Goal: Book appointment/travel/reservation

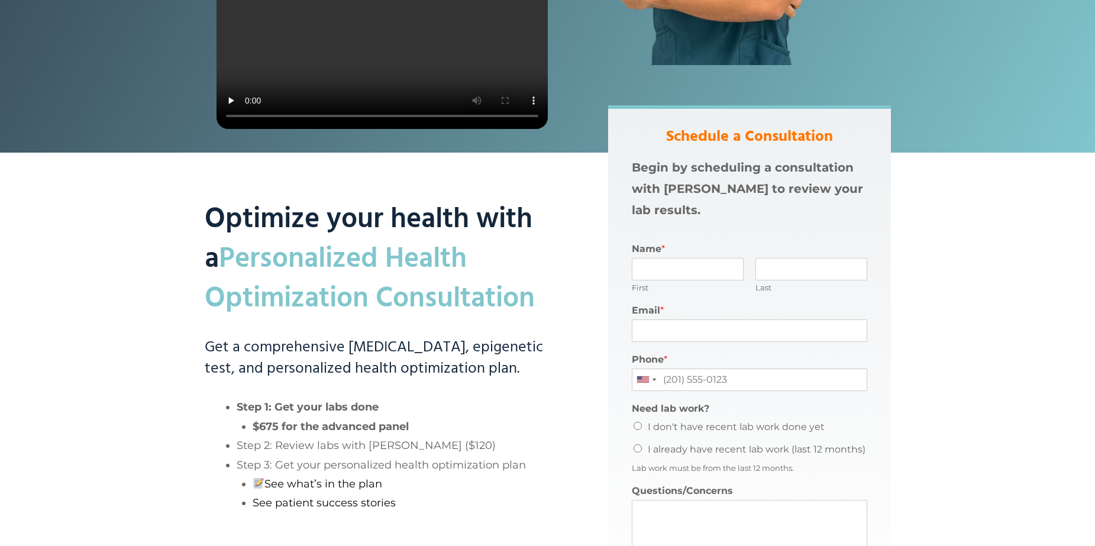
scroll to position [473, 0]
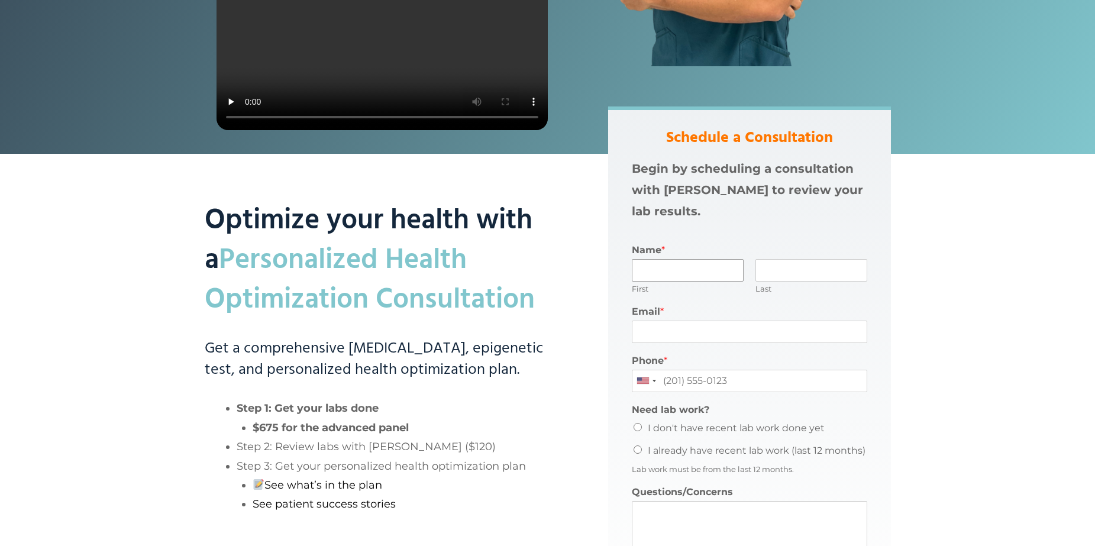
click at [675, 269] on input "Name *" at bounding box center [688, 270] width 112 height 22
type input "brian"
click at [789, 268] on input "Last" at bounding box center [812, 270] width 112 height 22
type input "R"
type input "Romero Test"
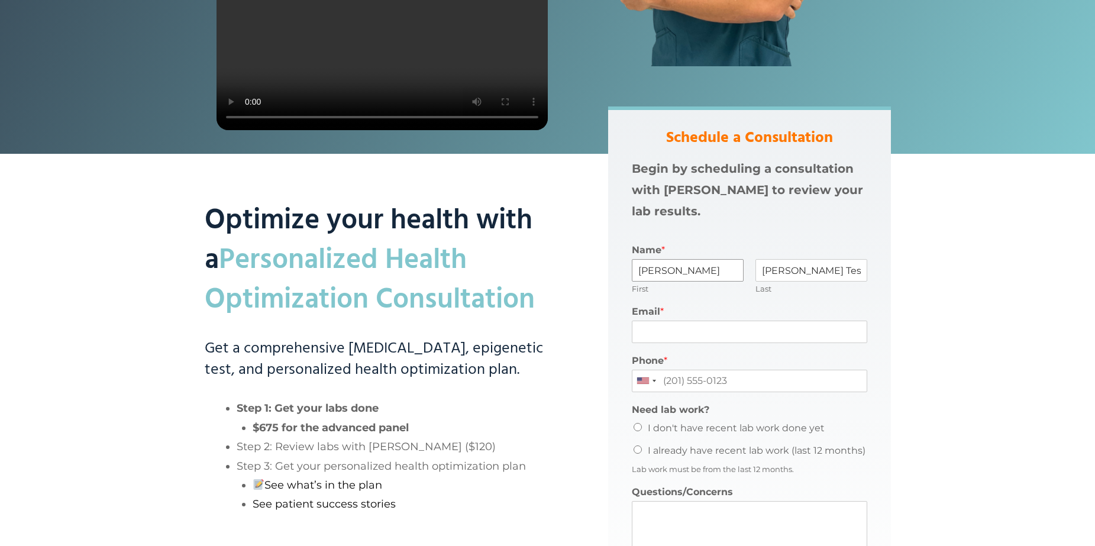
click at [644, 270] on input "brian" at bounding box center [688, 270] width 112 height 22
type input "Brian"
click at [667, 331] on input "Email *" at bounding box center [750, 332] width 236 height 22
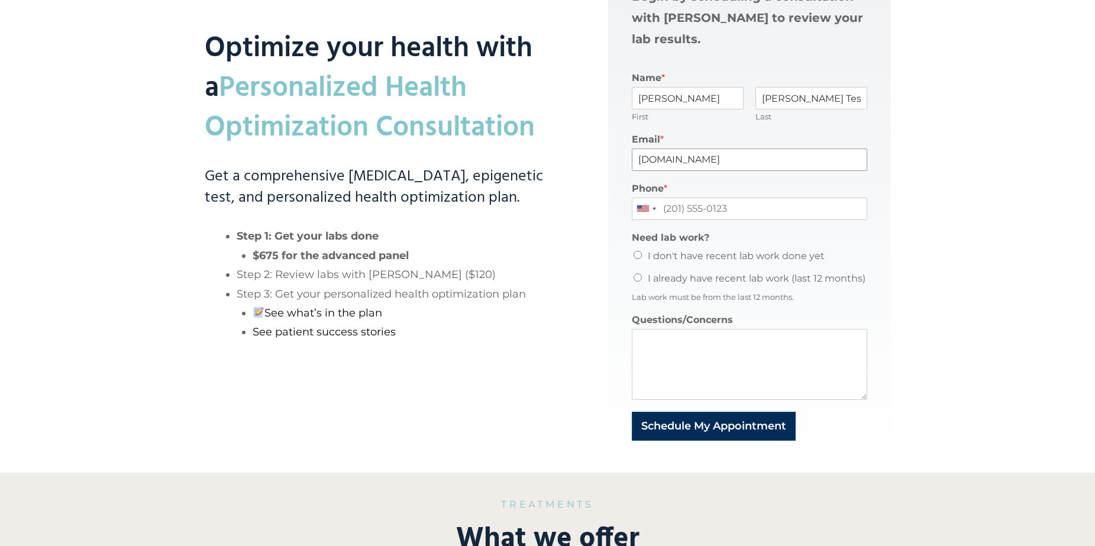
scroll to position [710, 0]
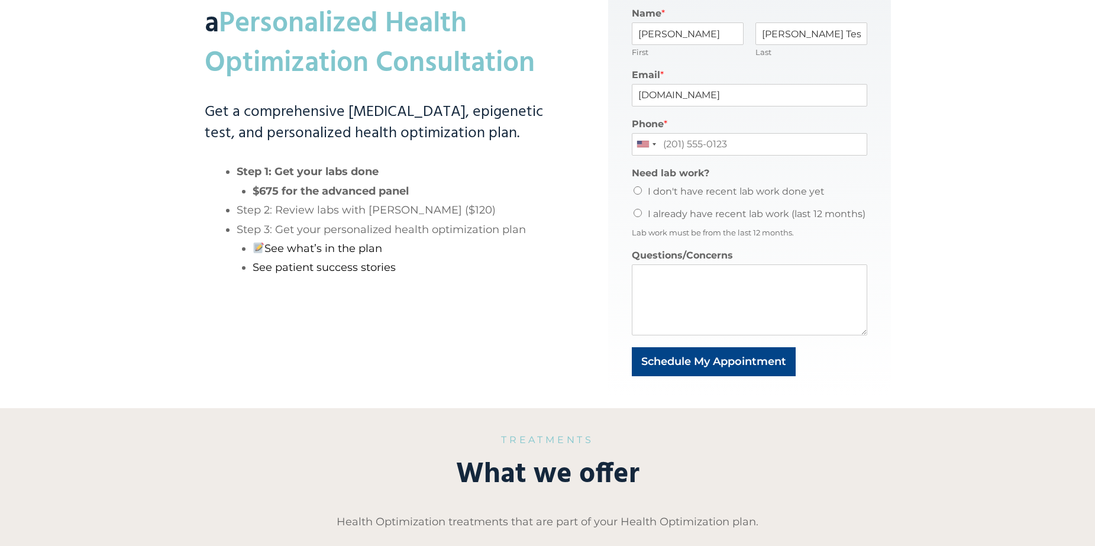
click at [635, 193] on div "Need lab work? I don't have recent lab work done yet I already have recent lab …" at bounding box center [750, 203] width 236 height 82
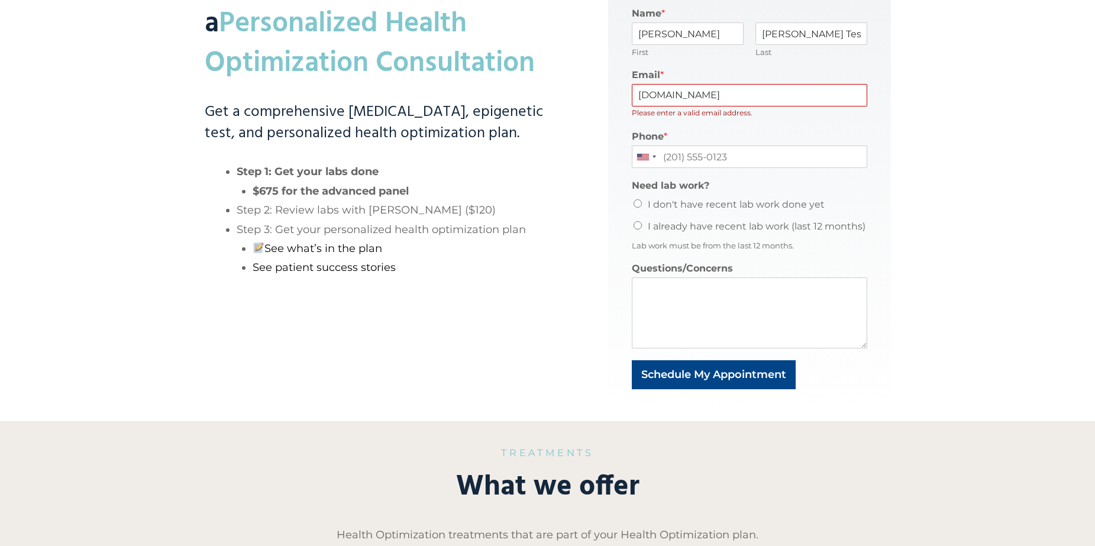
click at [719, 96] on input "brianromerods12gmail.com" at bounding box center [750, 95] width 236 height 22
type input "brianromerods12@gmail.com"
click at [634, 204] on ul "I don't have recent lab work done yet I already have recent lab work (last 12 m…" at bounding box center [750, 215] width 236 height 41
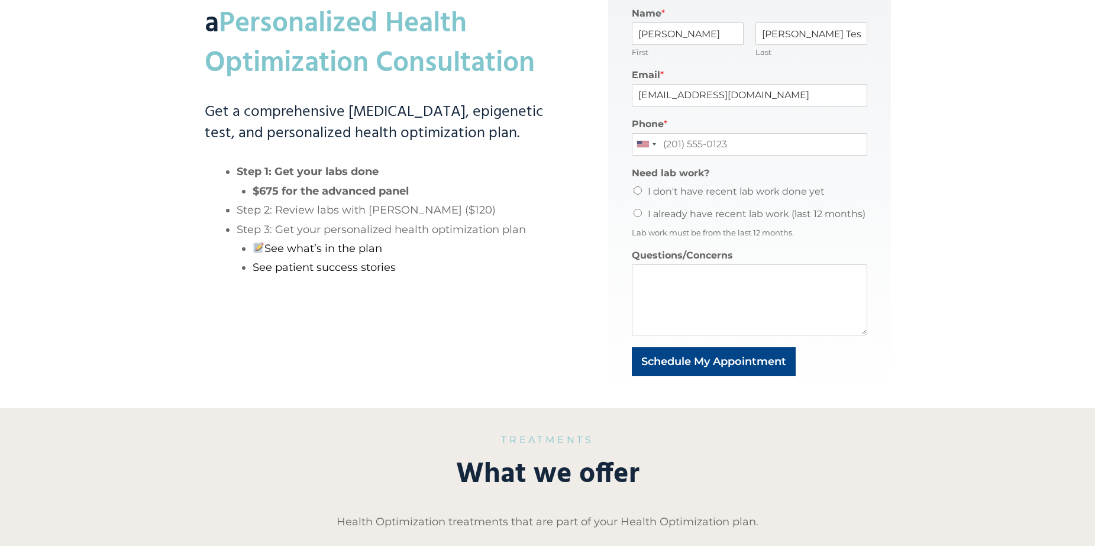
click at [637, 190] on input "I don't have recent lab work done yet" at bounding box center [638, 190] width 8 height 8
radio input "true"
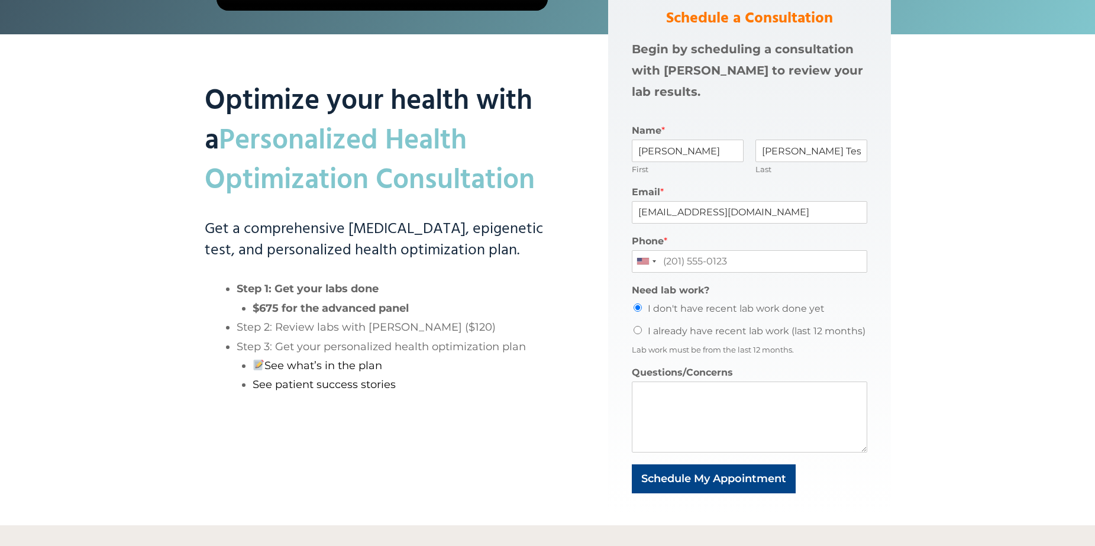
scroll to position [592, 0]
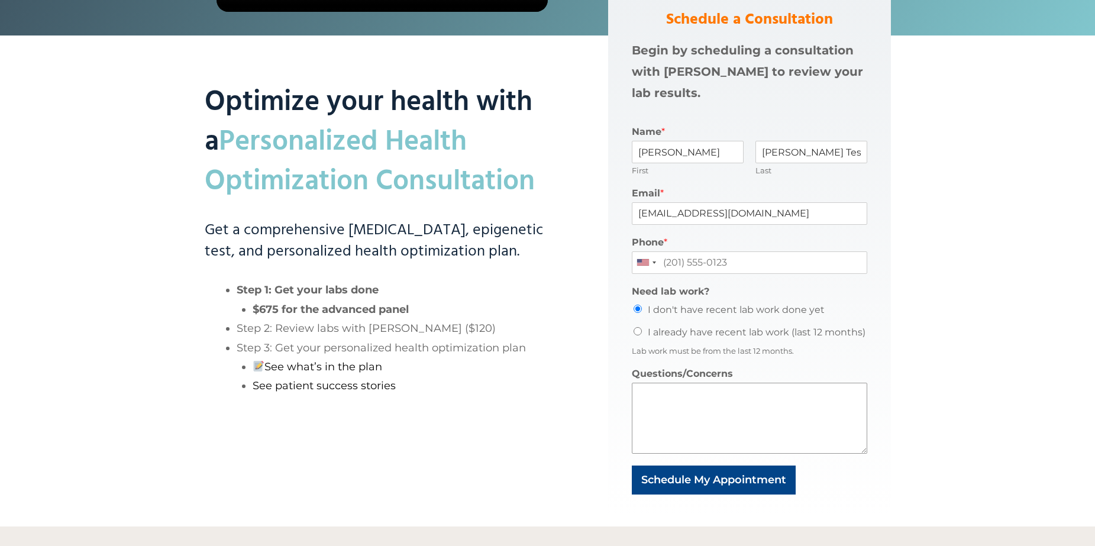
click at [710, 402] on textarea "Questions/Concerns" at bounding box center [750, 418] width 236 height 71
type textarea "HOC"
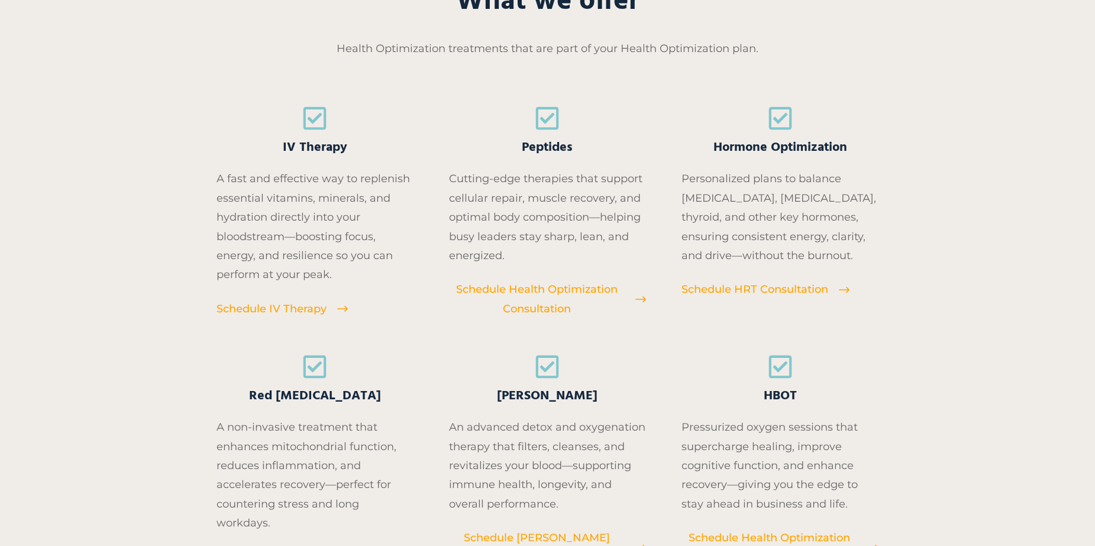
scroll to position [769, 0]
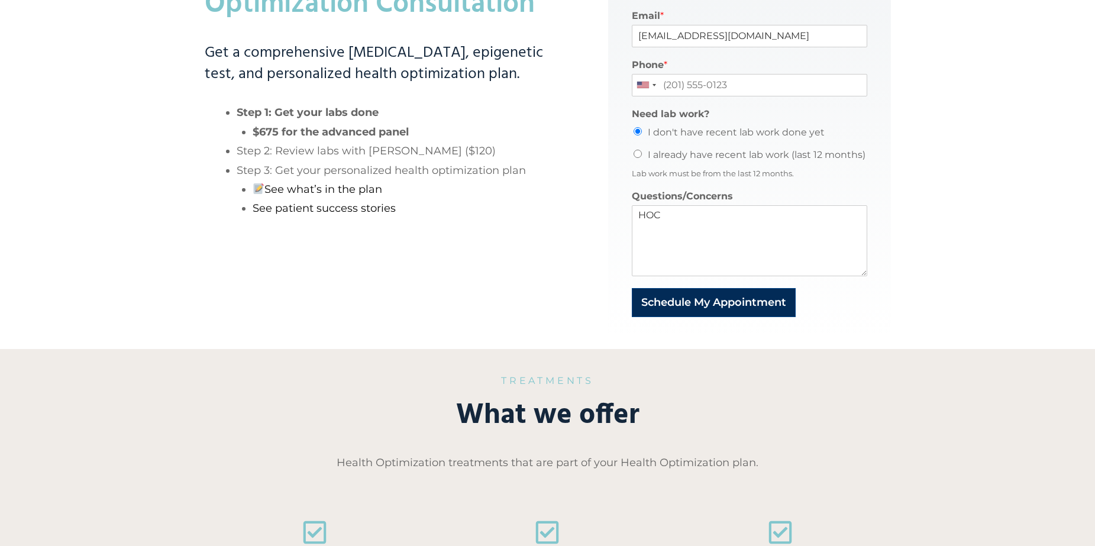
click at [719, 306] on button "Schedule My Appointment" at bounding box center [714, 302] width 164 height 29
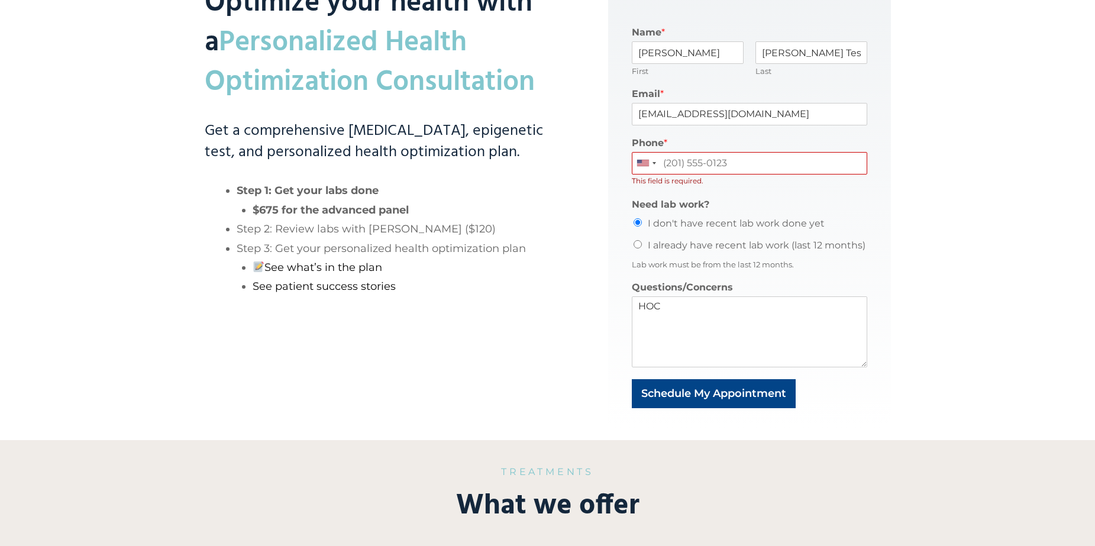
scroll to position [541, 0]
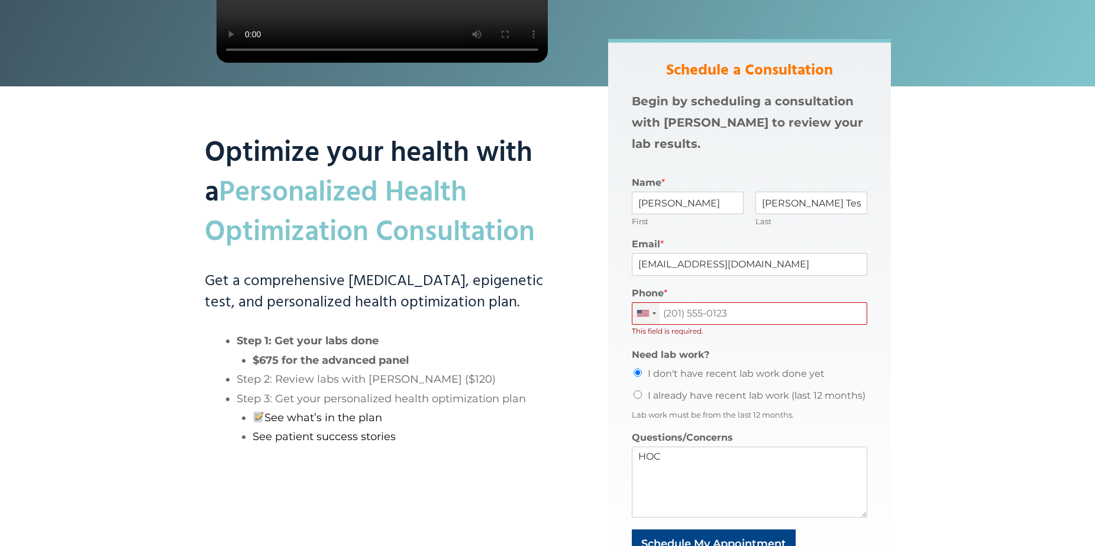
click at [647, 309] on div at bounding box center [646, 313] width 27 height 21
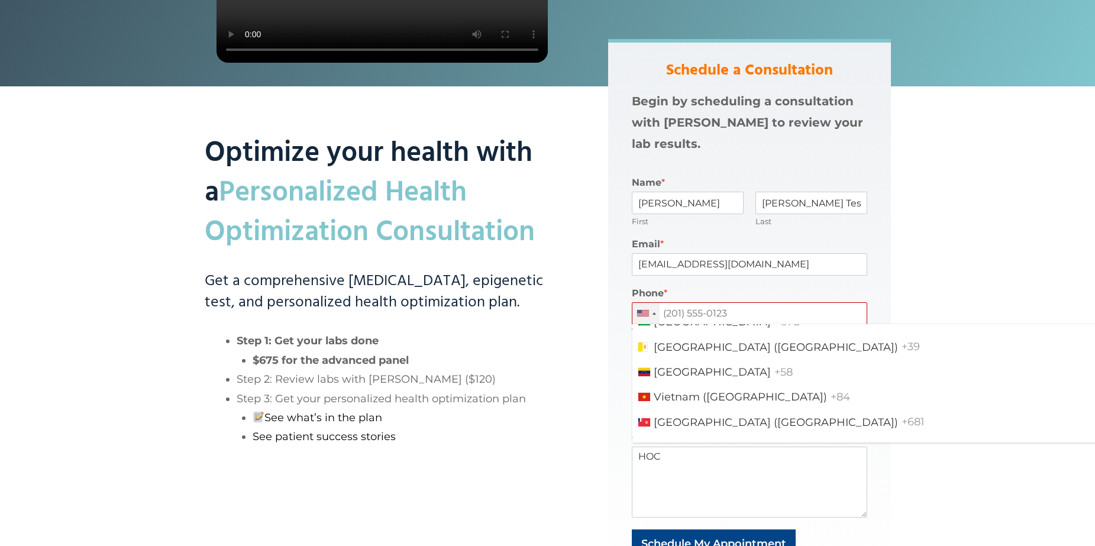
scroll to position [5935, 0]
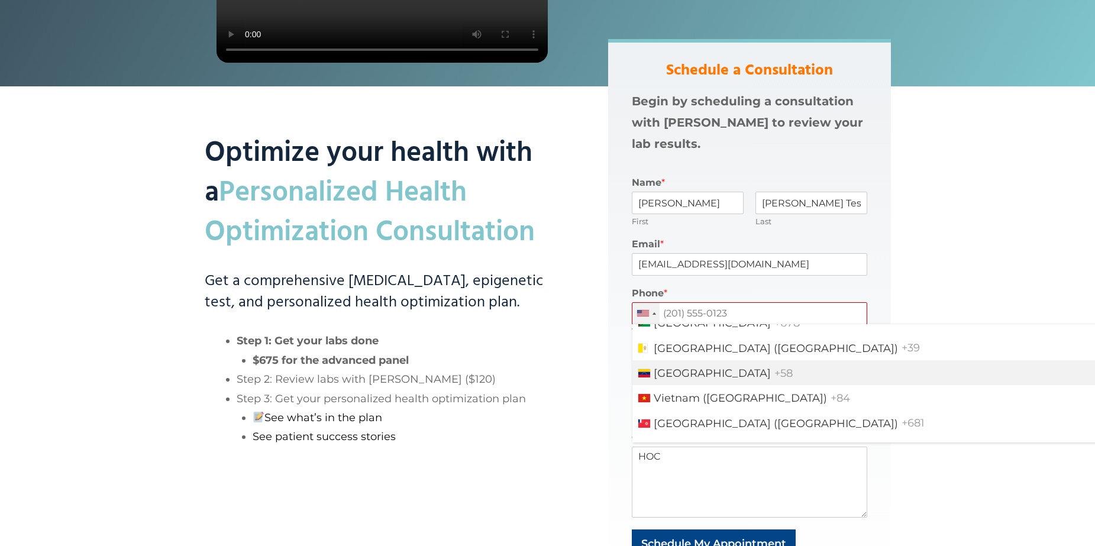
click at [733, 375] on li "Venezuela +58" at bounding box center [879, 372] width 493 height 25
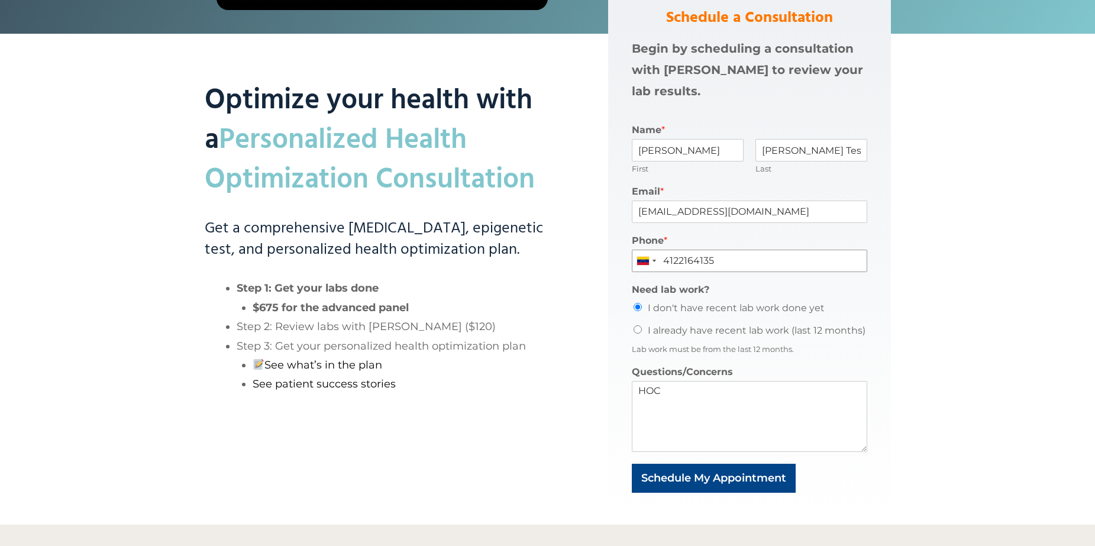
scroll to position [718, 0]
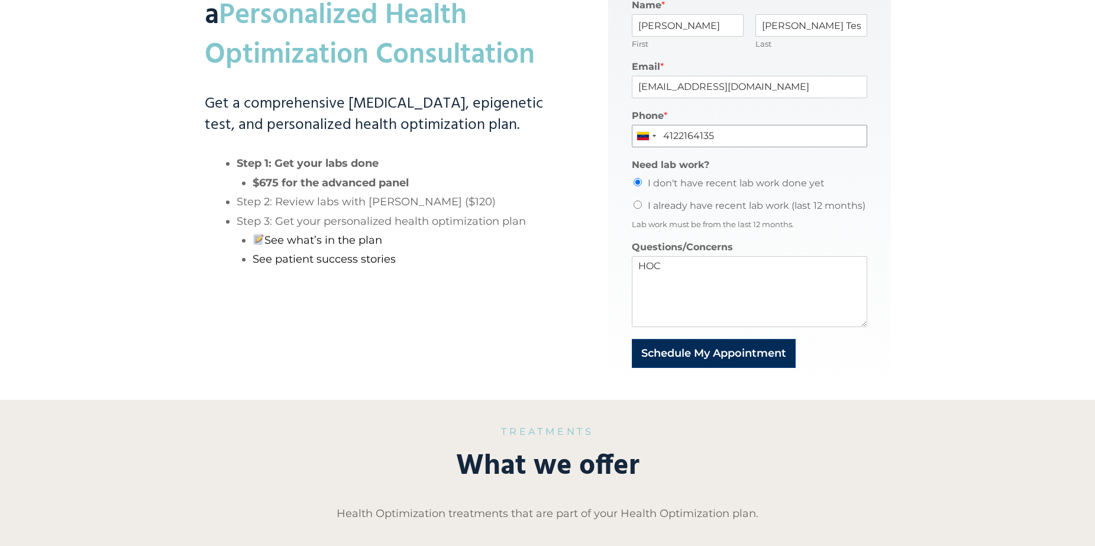
type input "4122164135"
click at [718, 357] on button "Schedule My Appointment" at bounding box center [714, 353] width 164 height 29
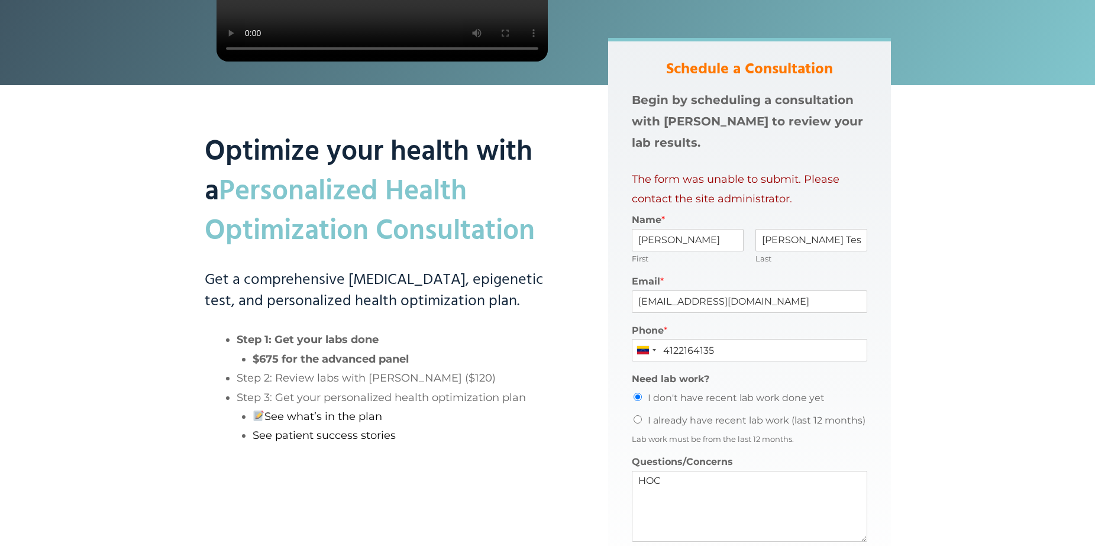
scroll to position [541, 0]
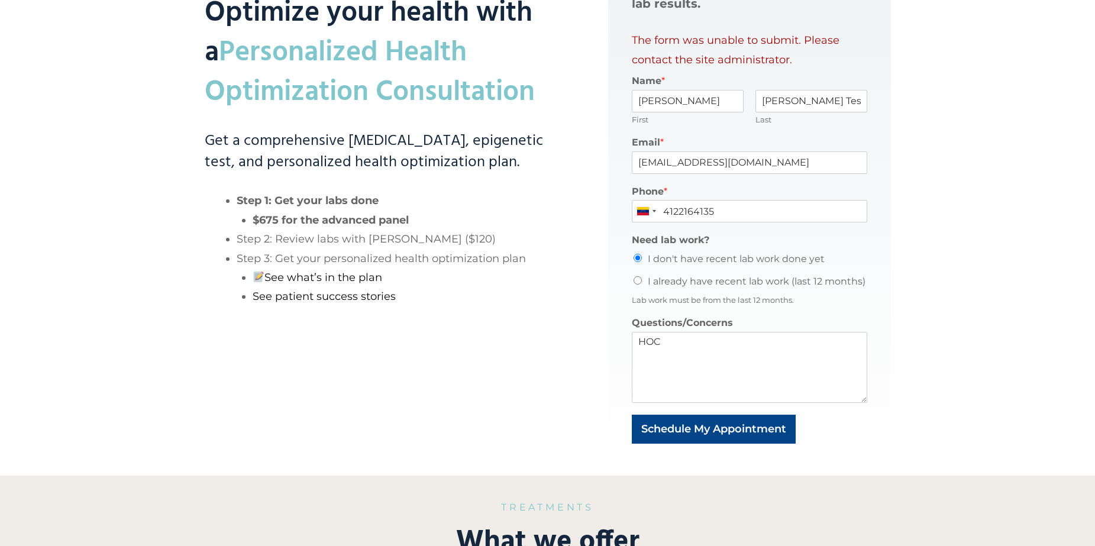
scroll to position [837, 0]
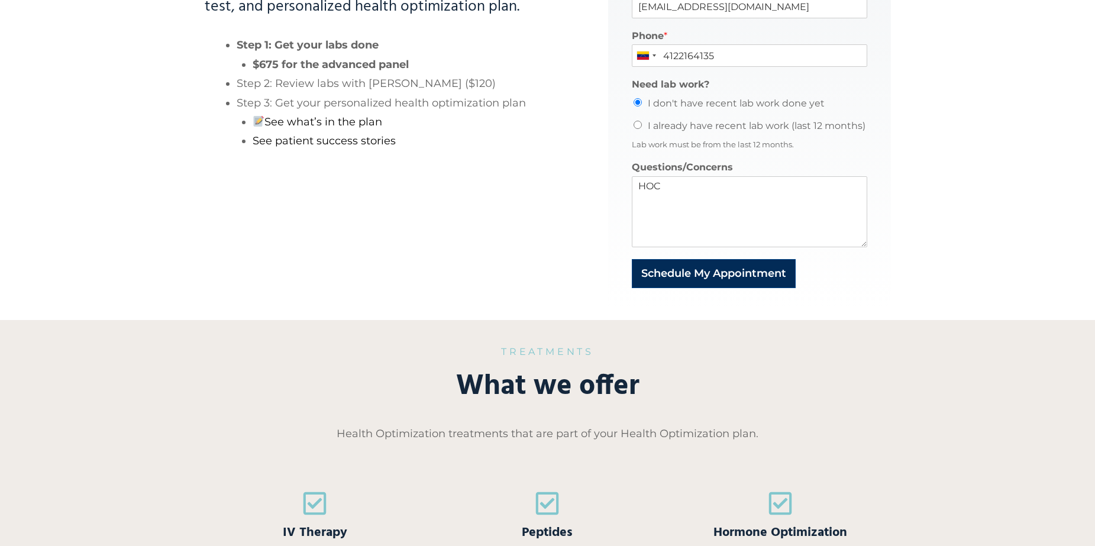
click at [719, 272] on button "Schedule My Appointment" at bounding box center [714, 273] width 164 height 29
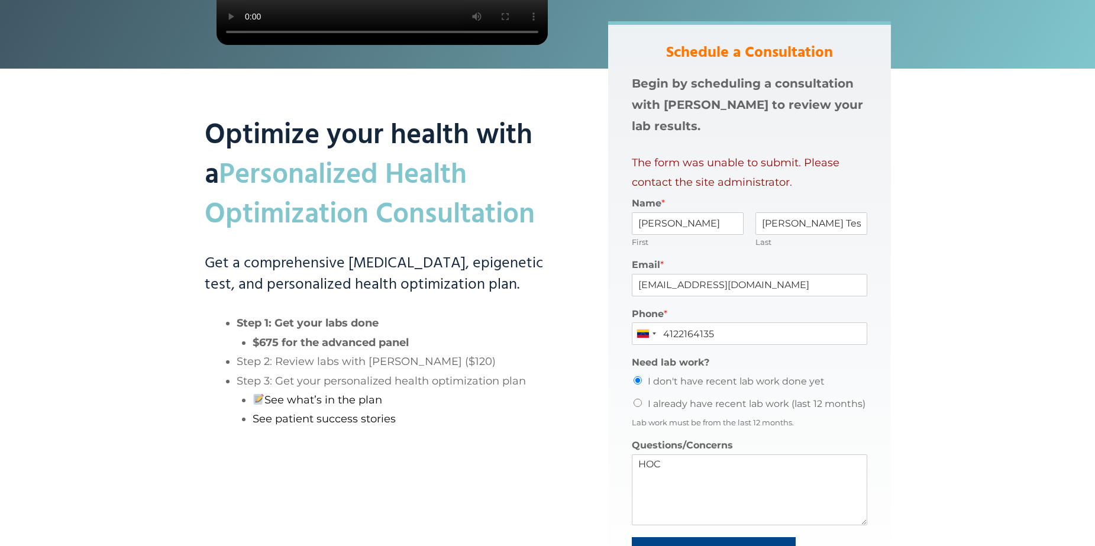
scroll to position [541, 0]
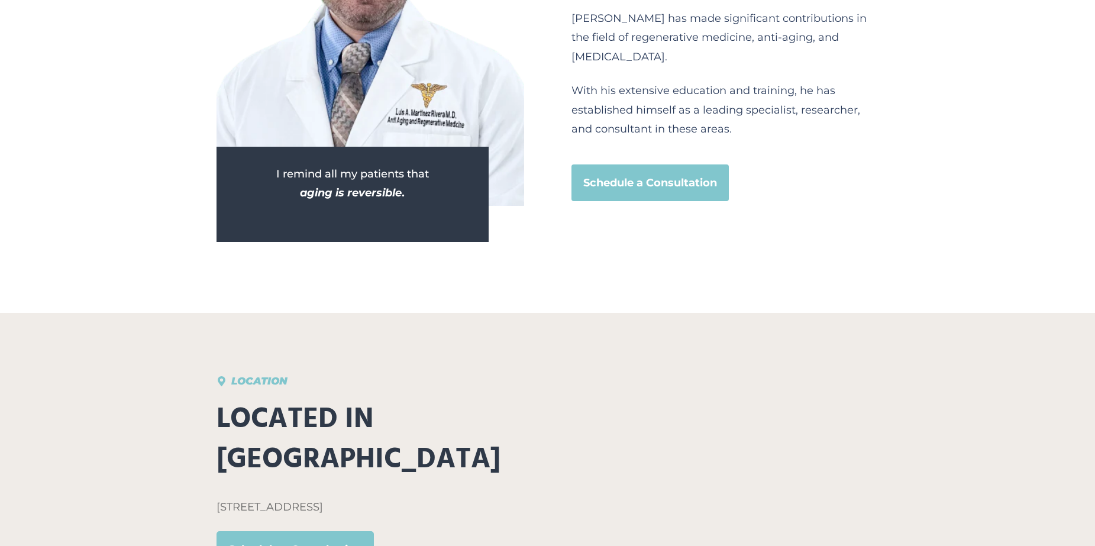
scroll to position [5335, 0]
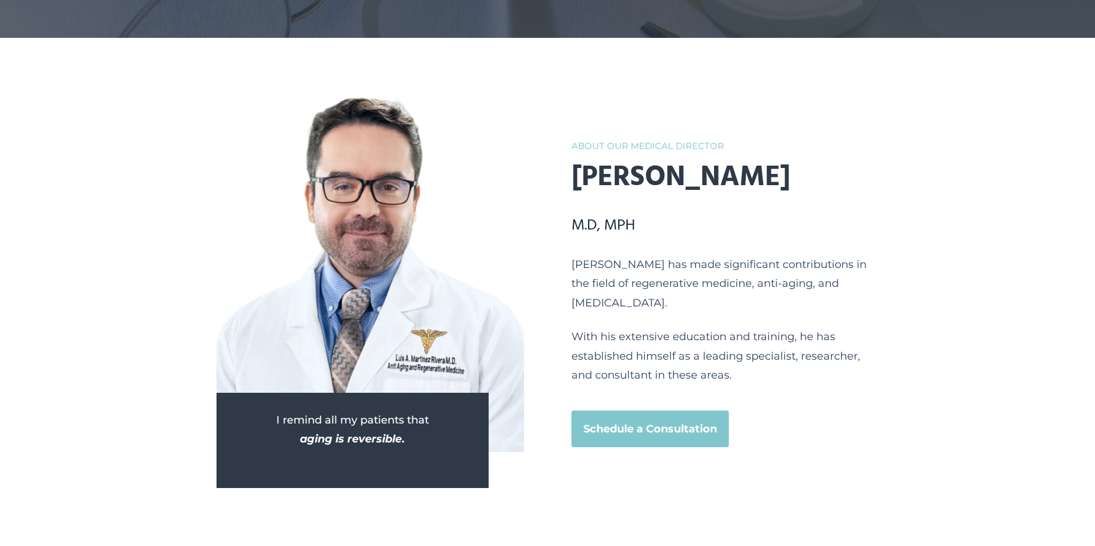
click at [663, 439] on strong "Schedule a Consultation" at bounding box center [651, 429] width 134 height 19
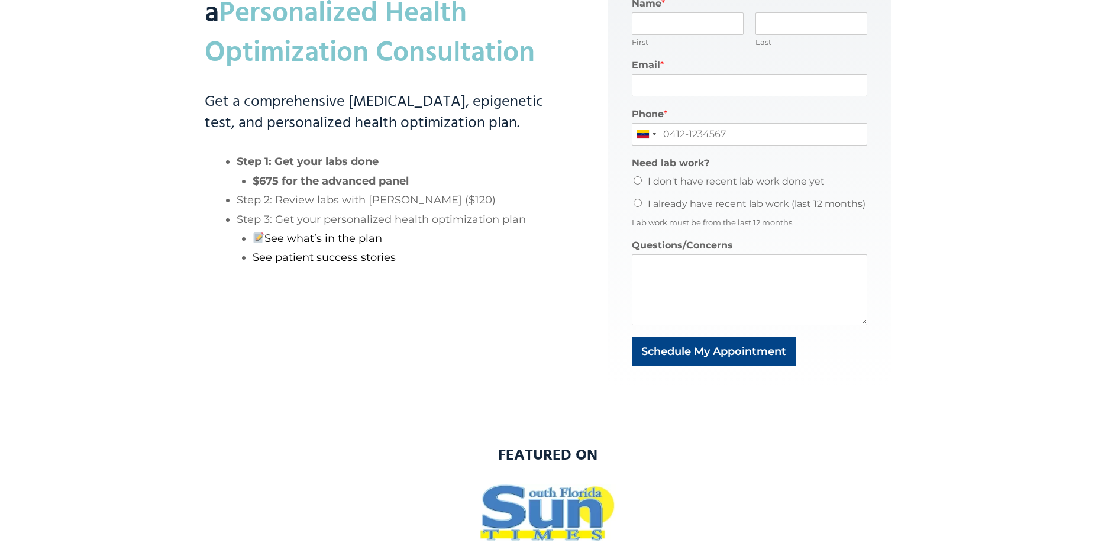
scroll to position [829, 0]
